Goal: Entertainment & Leisure: Consume media (video, audio)

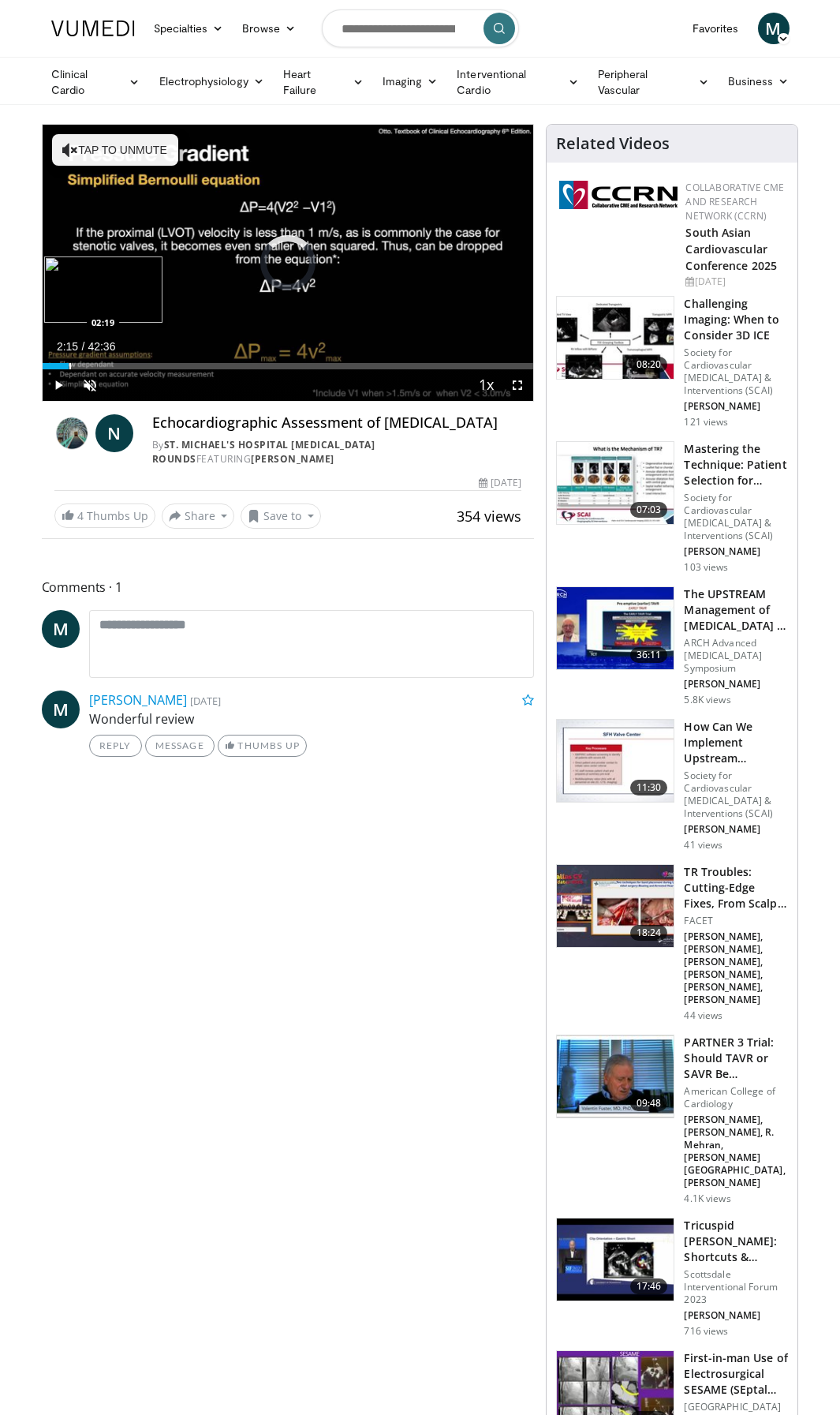
click at [69, 364] on div "Progress Bar" at bounding box center [70, 366] width 2 height 6
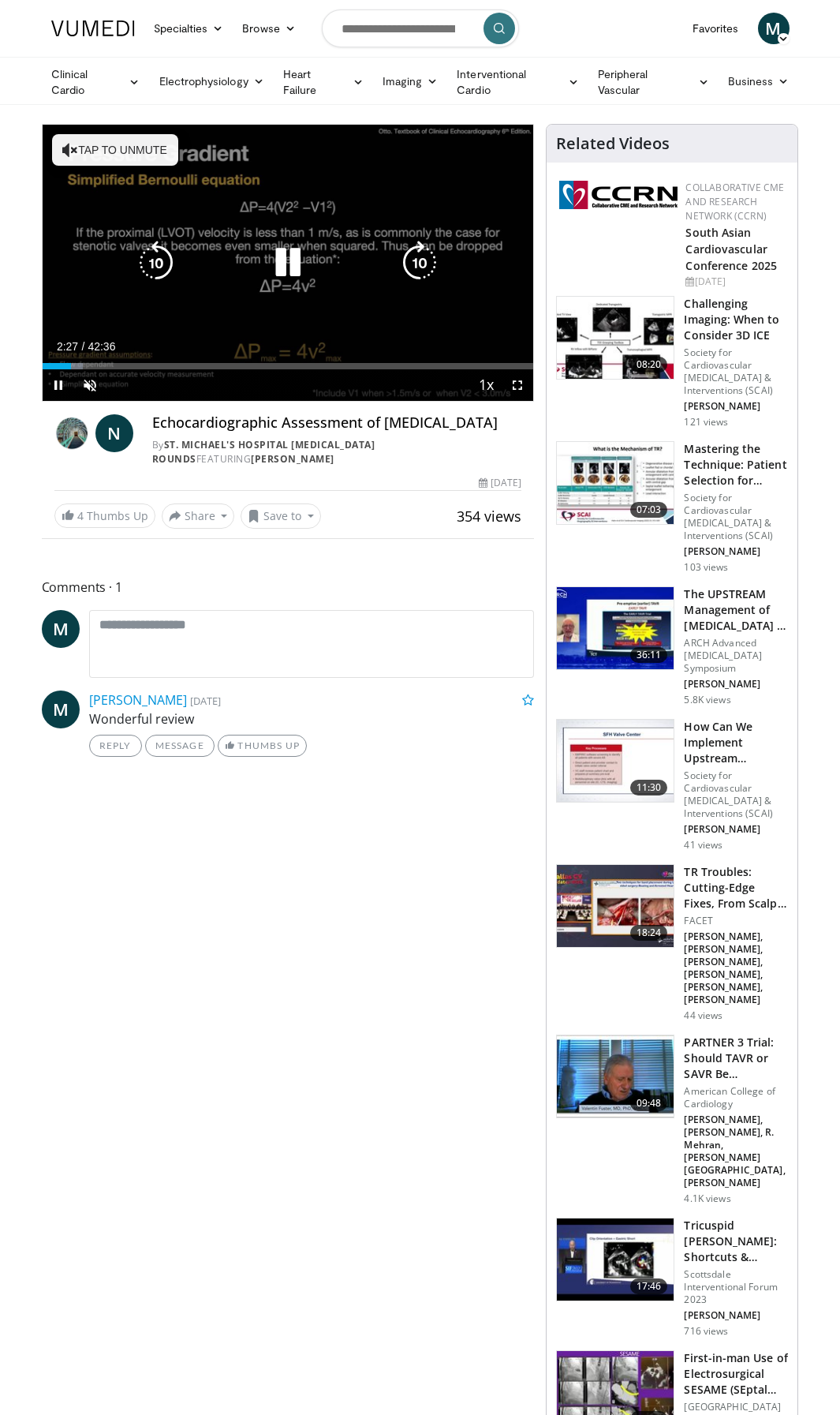
click at [289, 258] on icon "Video Player" at bounding box center [287, 263] width 45 height 45
click at [282, 262] on icon "Video Player" at bounding box center [287, 263] width 45 height 45
click at [135, 154] on button "Tap to unmute" at bounding box center [115, 150] width 126 height 32
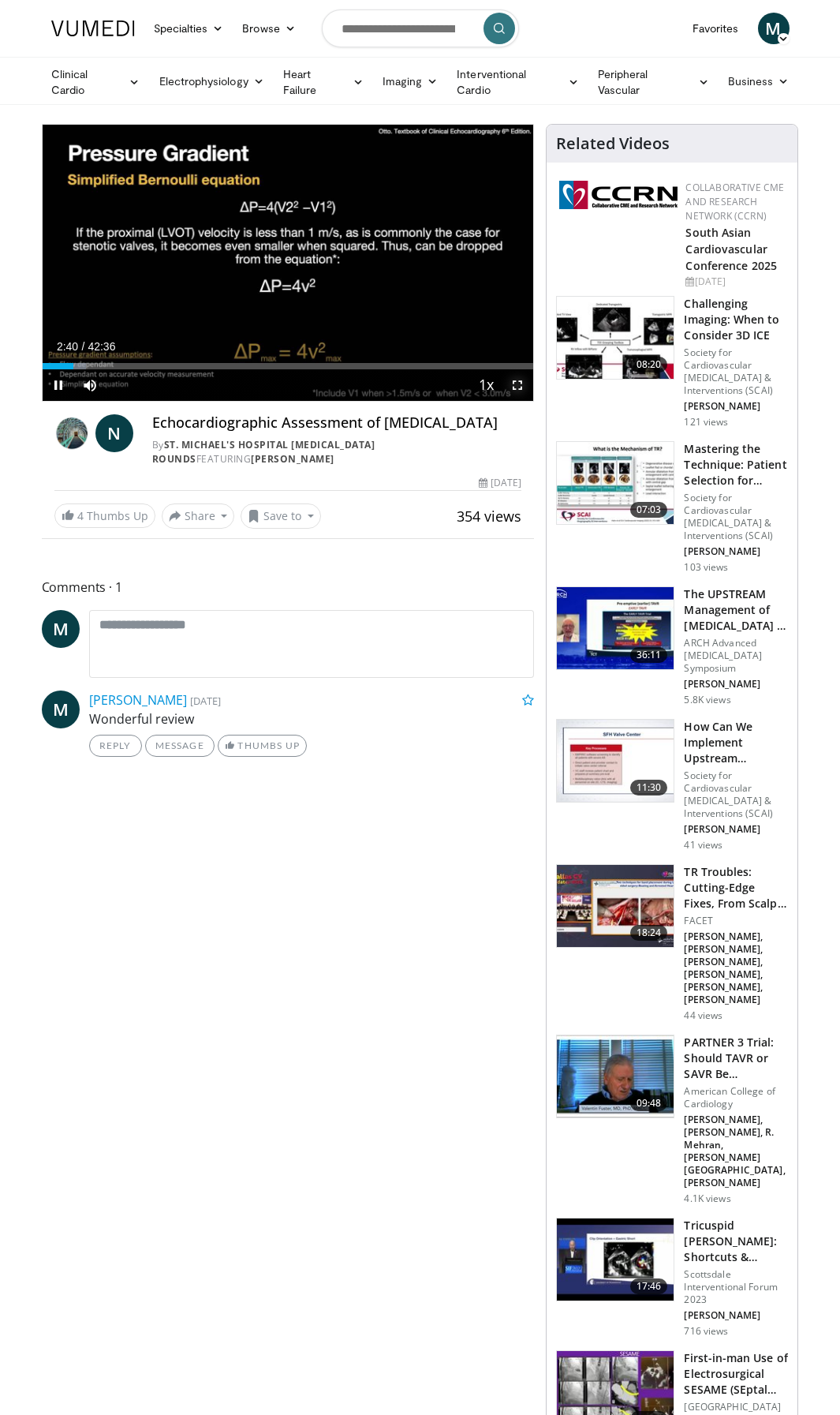
click at [517, 383] on span "Video Player" at bounding box center [517, 385] width 32 height 32
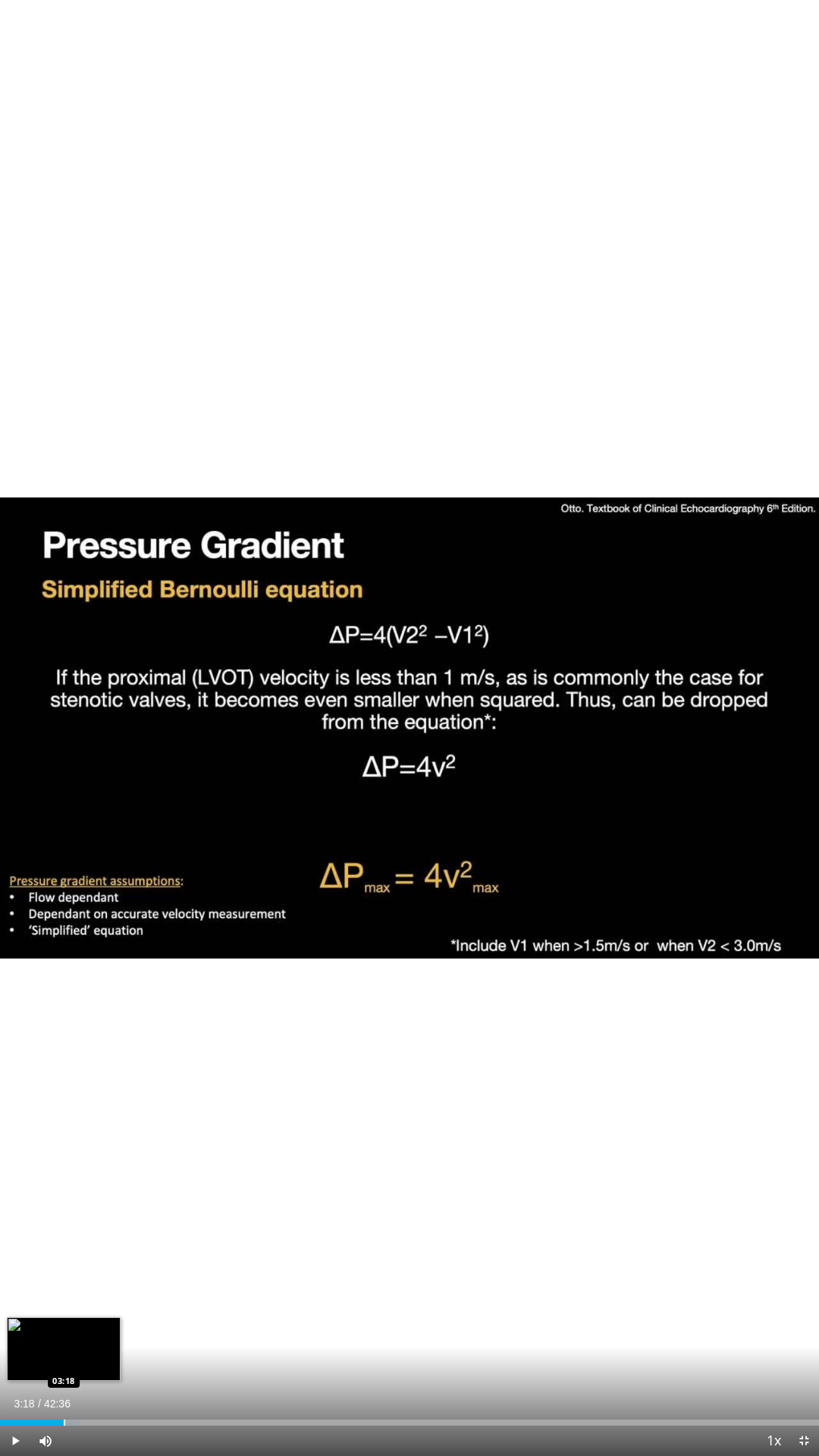
click at [64, 1359] on div "Progress Bar" at bounding box center [65, 1423] width 2 height 6
click at [71, 1359] on div "Progress Bar" at bounding box center [72, 1423] width 2 height 6
click at [97, 1359] on div "Progress Bar" at bounding box center [98, 1423] width 2 height 6
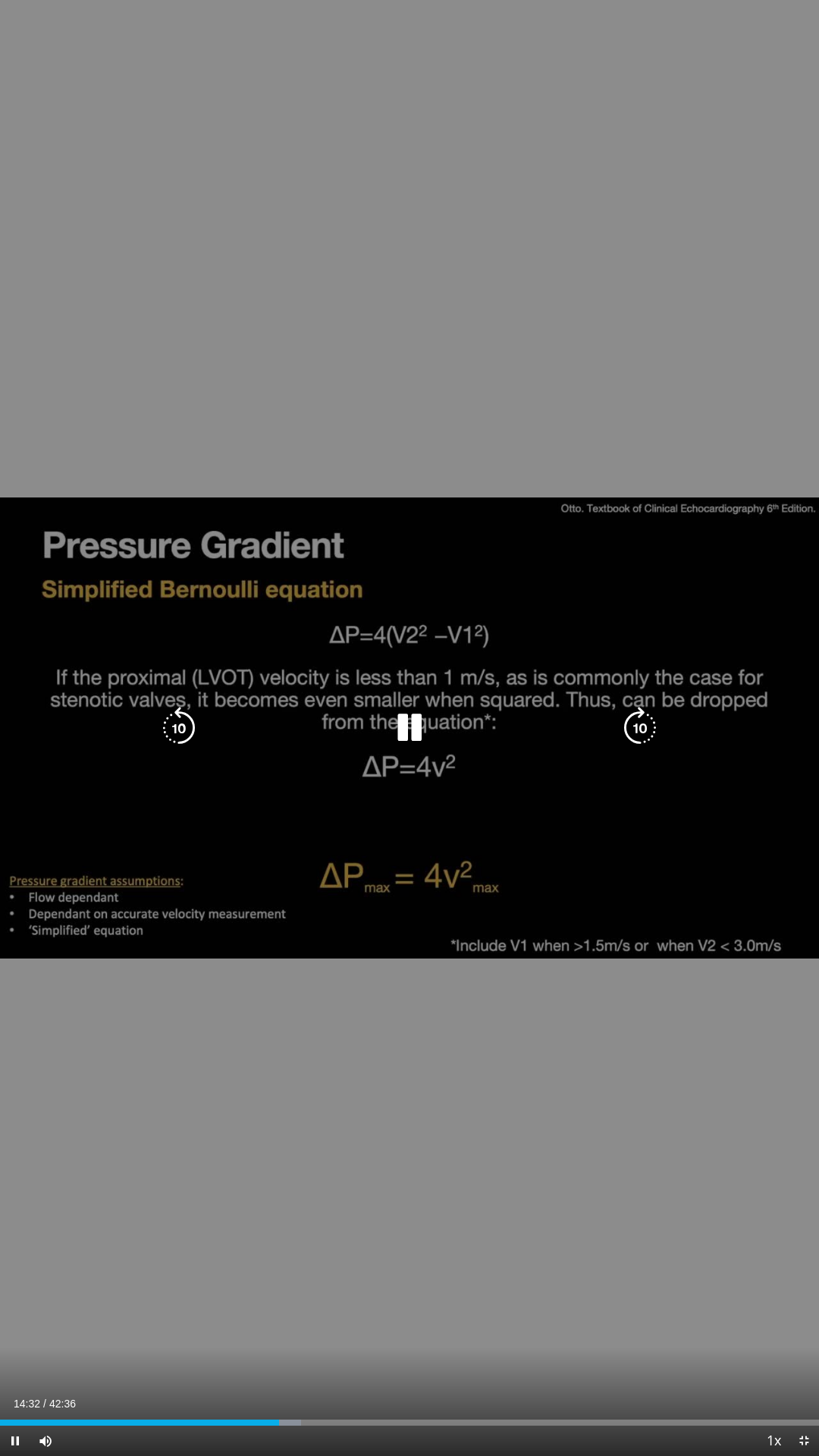
click at [413, 730] on icon "Video Player" at bounding box center [410, 728] width 43 height 43
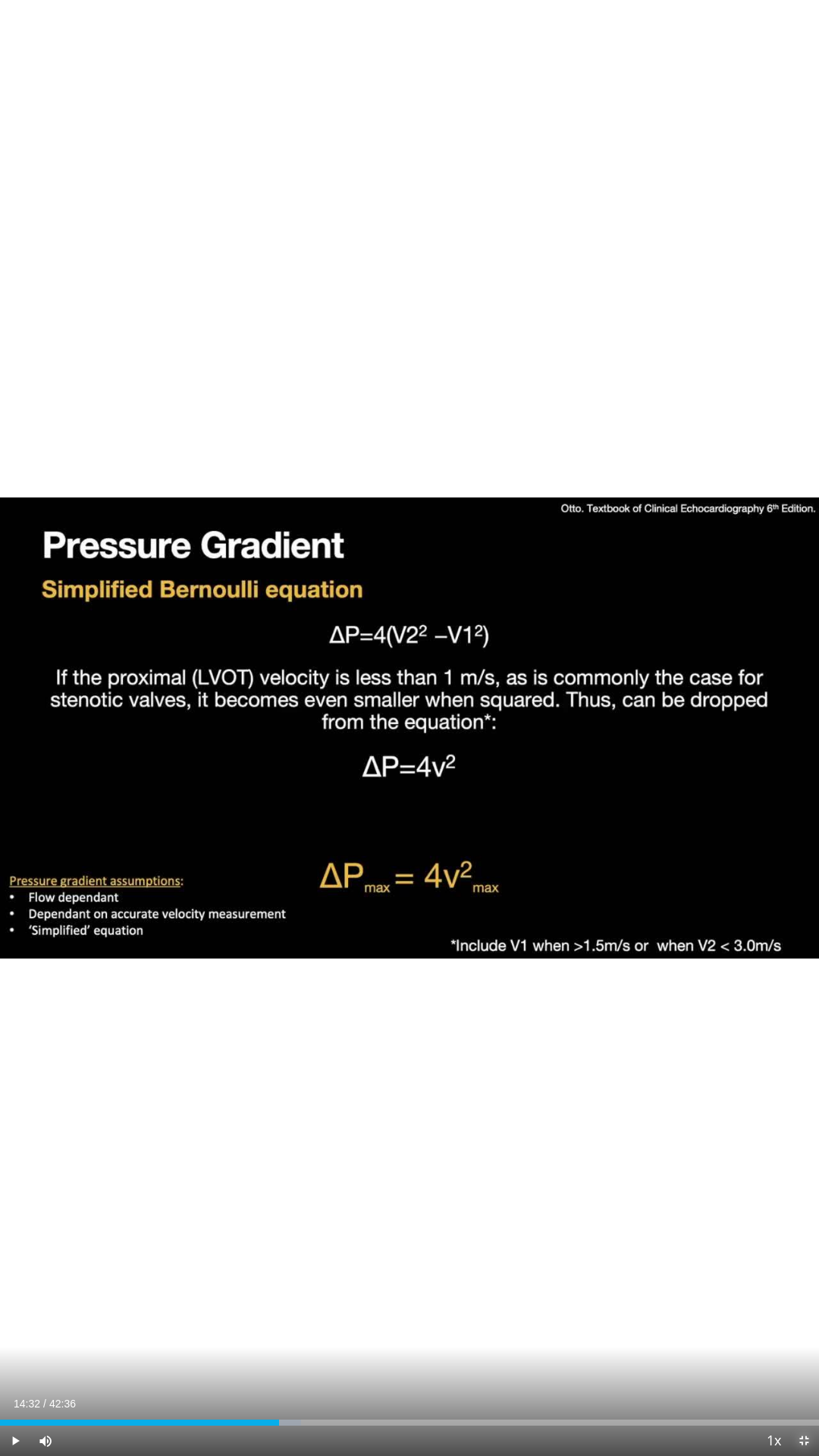
click at [805, 1359] on span "Video Player" at bounding box center [804, 1441] width 30 height 30
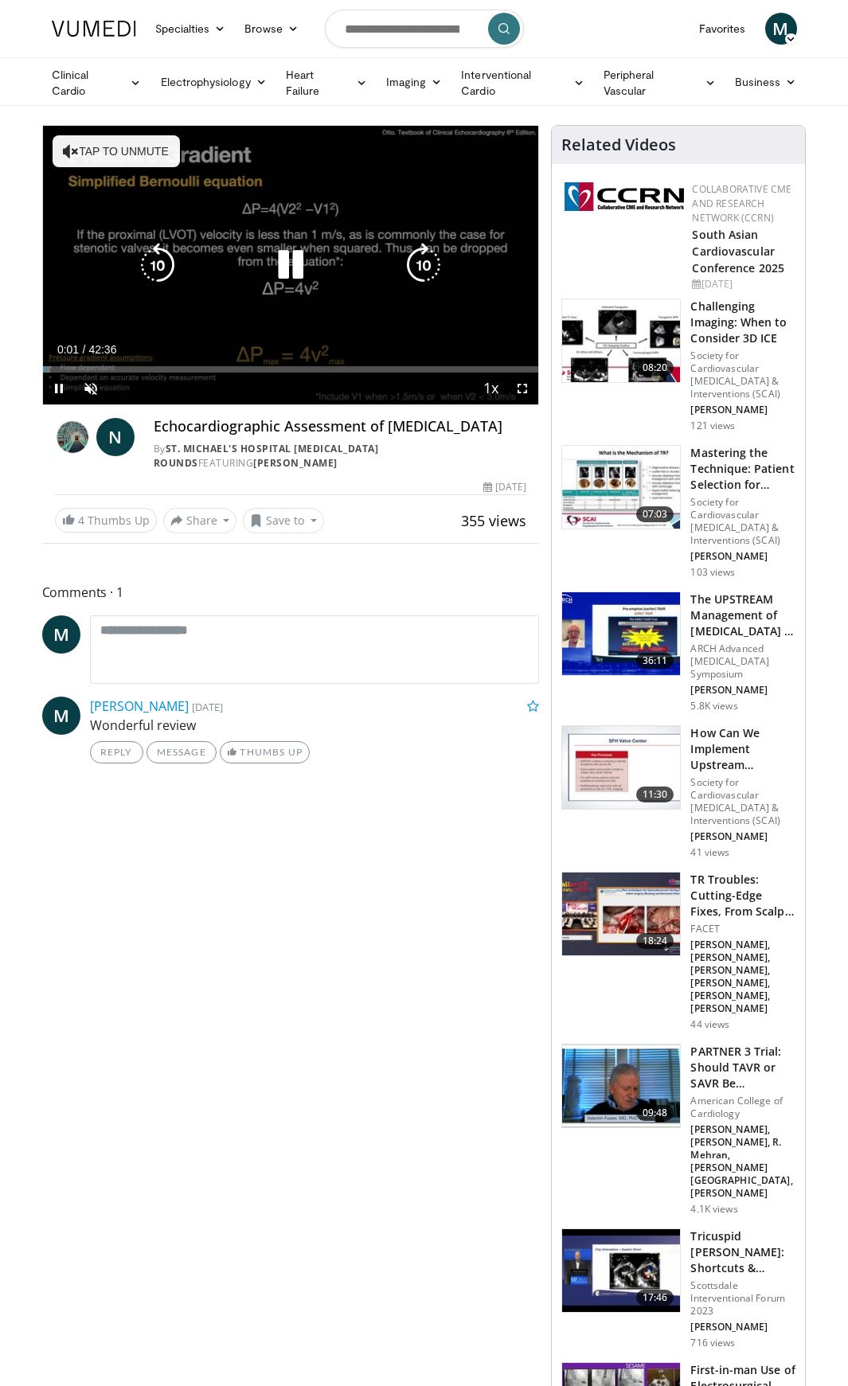
click at [98, 146] on button "Tap to unmute" at bounding box center [116, 151] width 127 height 32
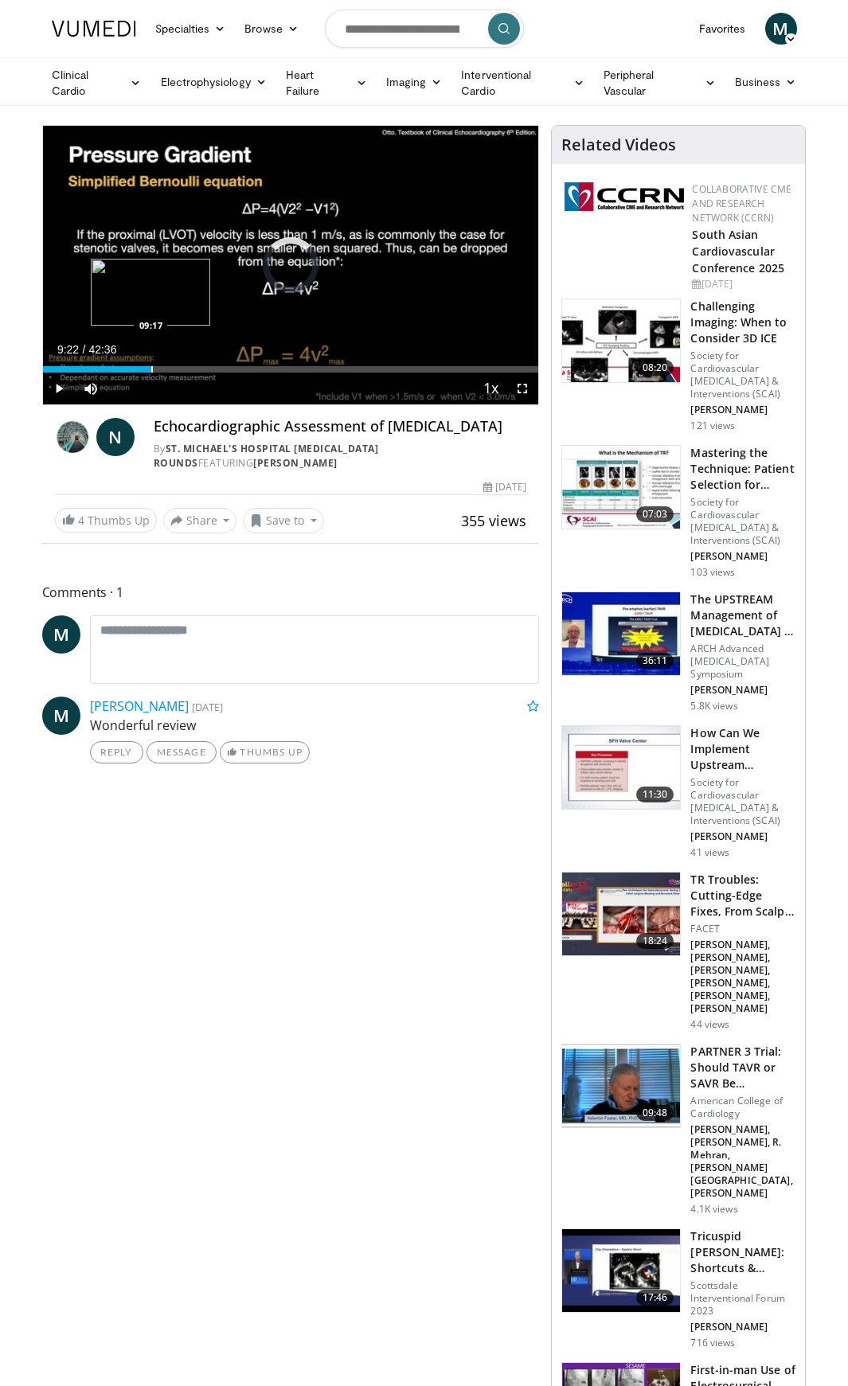
click at [151, 368] on div "Progress Bar" at bounding box center [152, 369] width 2 height 6
click at [186, 366] on div "Progress Bar" at bounding box center [187, 369] width 2 height 6
click at [201, 366] on div "Progress Bar" at bounding box center [202, 369] width 2 height 6
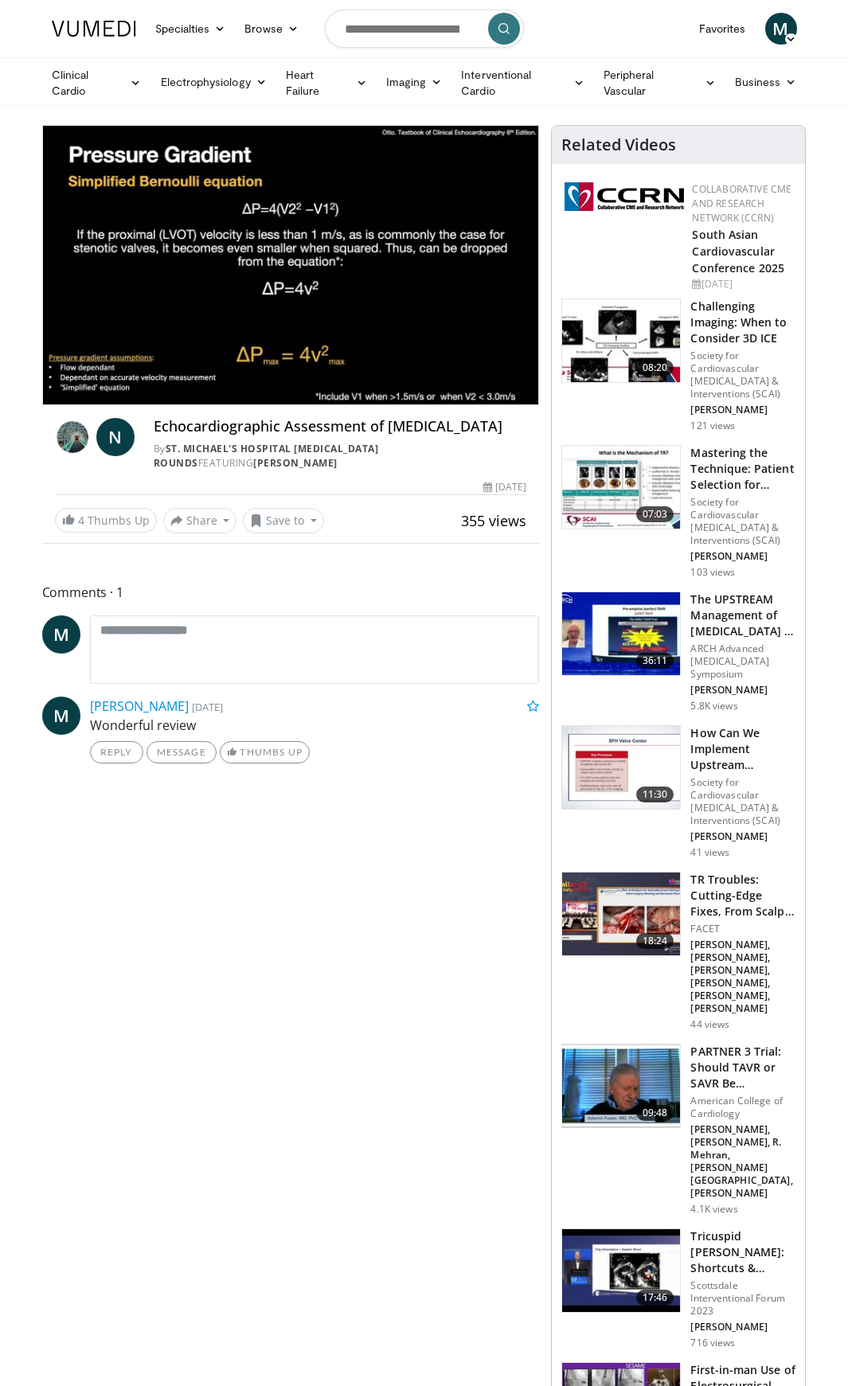
click at [208, 366] on div "10 seconds Tap to unmute" at bounding box center [291, 265] width 496 height 279
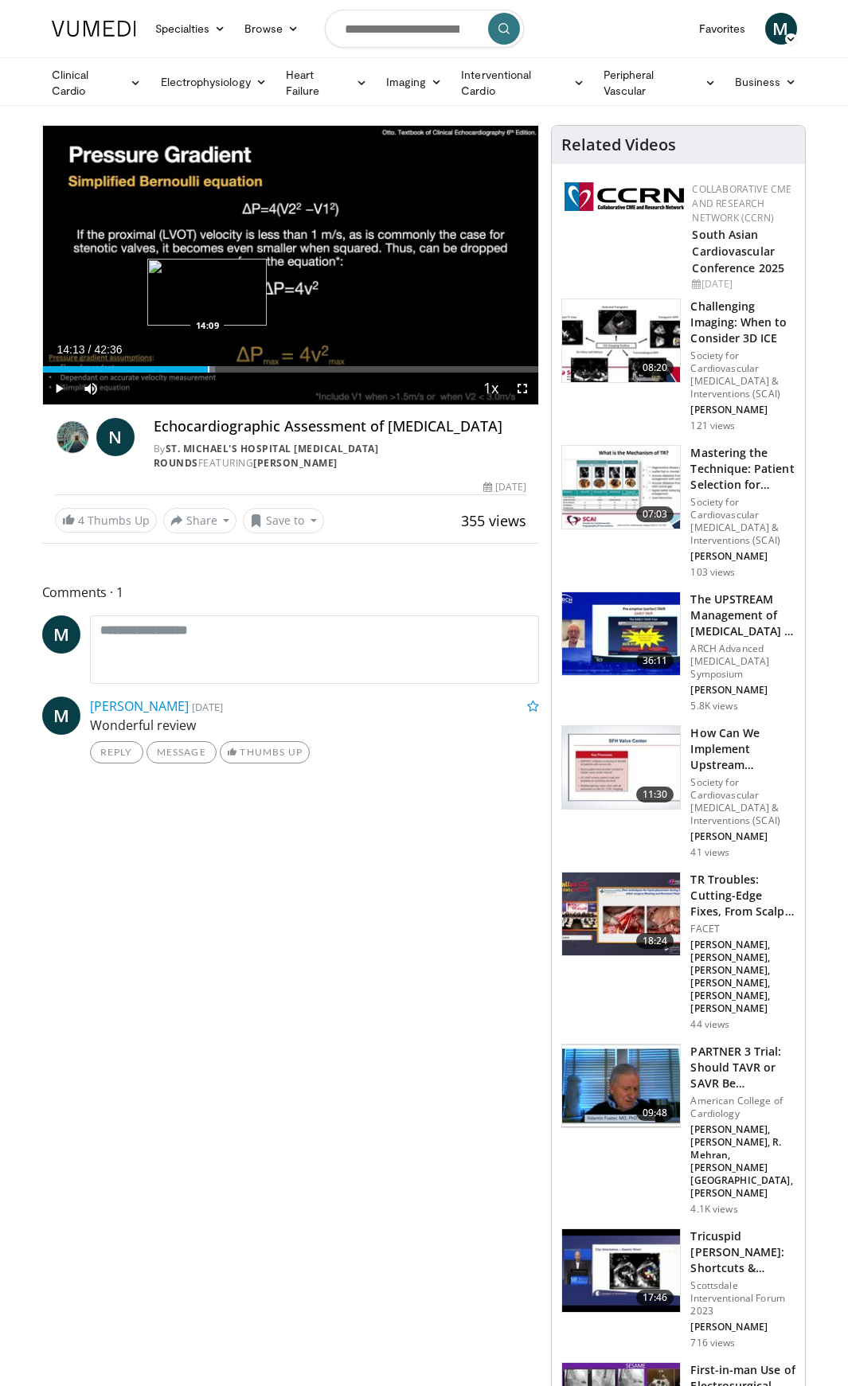
click at [208, 367] on div "Progress Bar" at bounding box center [209, 369] width 2 height 6
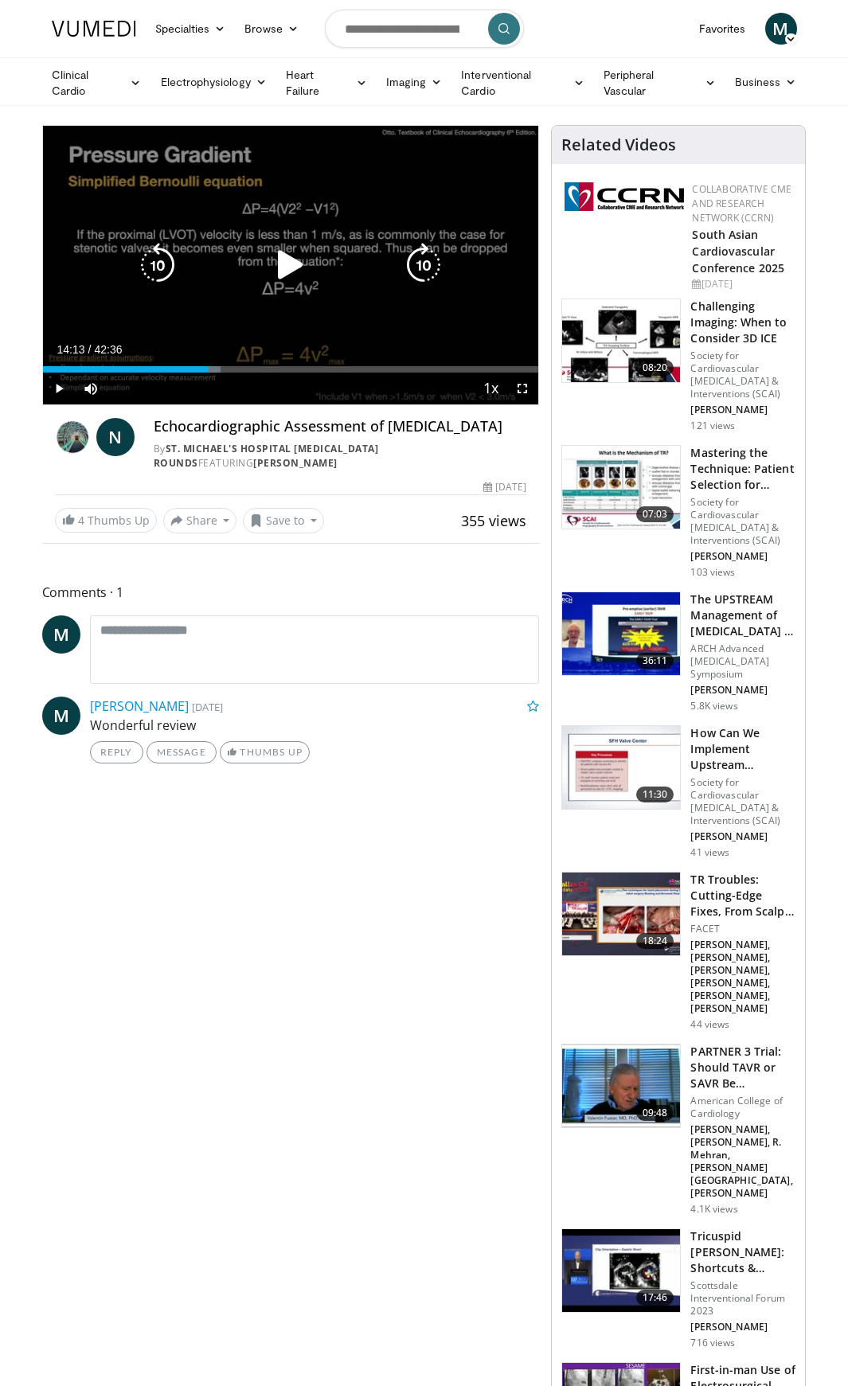
click at [289, 265] on icon "Video Player" at bounding box center [290, 265] width 45 height 45
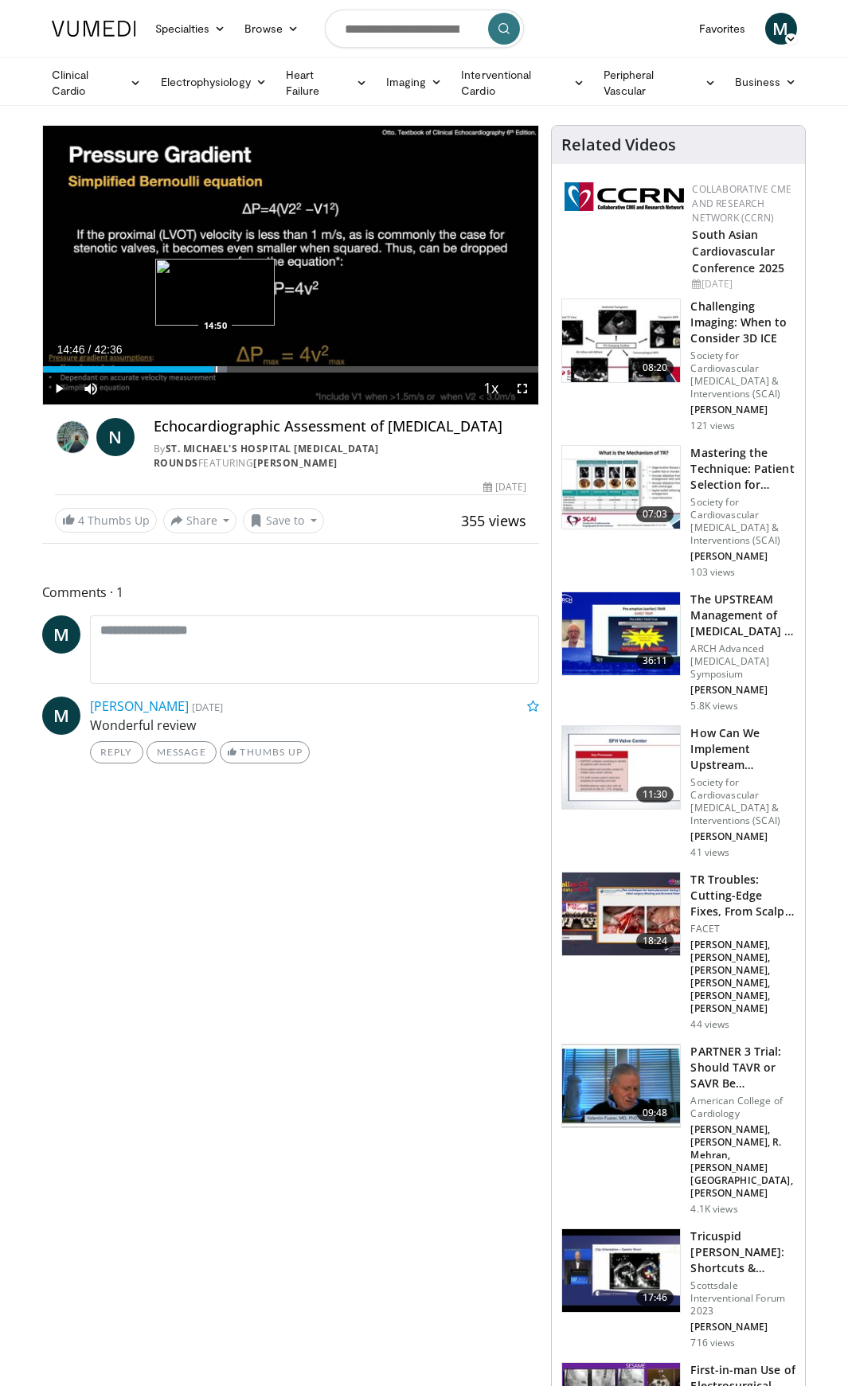
click at [216, 366] on div "Progress Bar" at bounding box center [217, 369] width 2 height 6
click at [221, 366] on div "Progress Bar" at bounding box center [222, 369] width 2 height 6
click at [250, 369] on div "Progress Bar" at bounding box center [251, 369] width 2 height 6
